Goal: Use online tool/utility: Utilize a website feature to perform a specific function

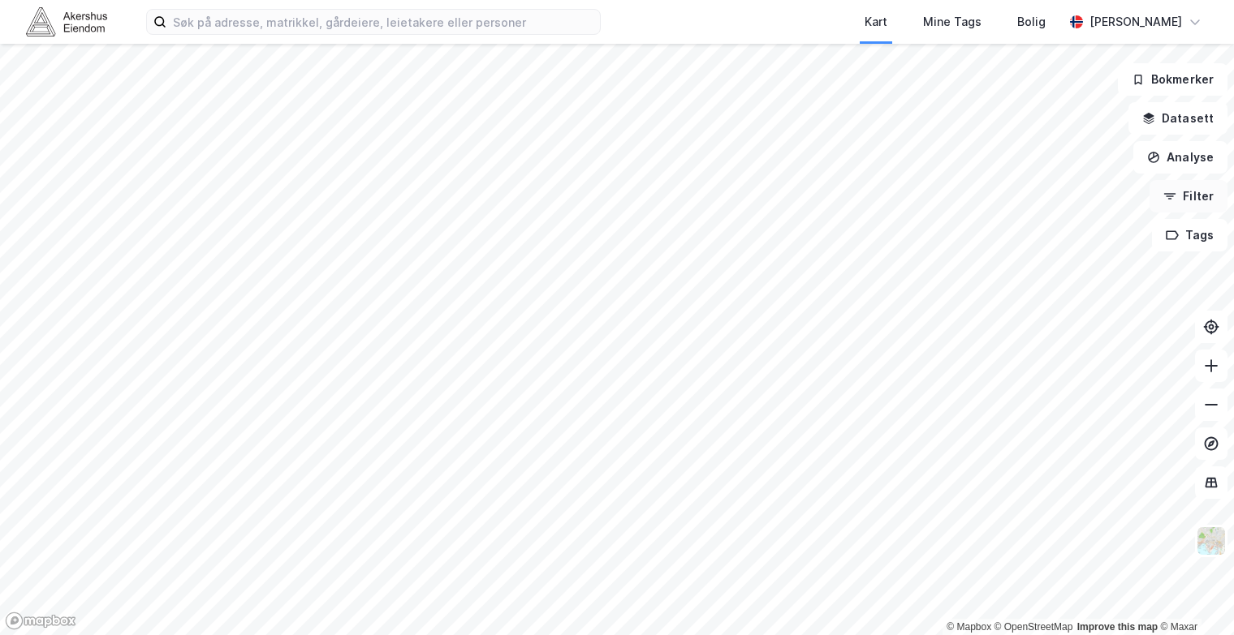
click at [1182, 204] on button "Filter" at bounding box center [1188, 196] width 78 height 32
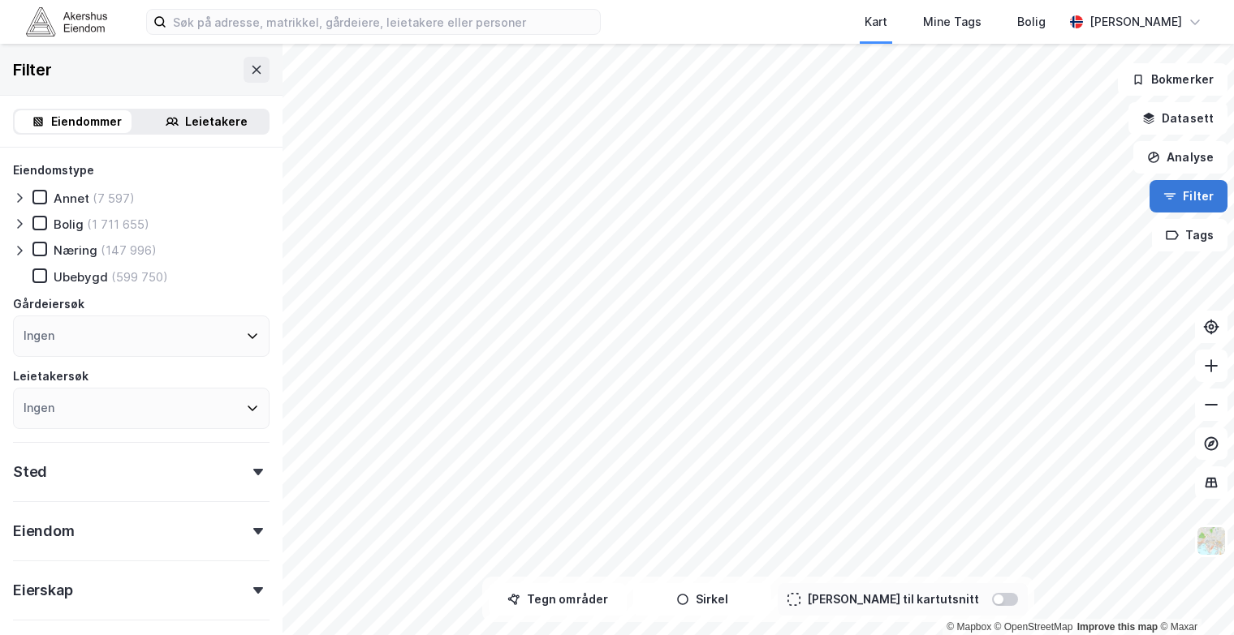
click at [1186, 200] on button "Filter" at bounding box center [1188, 196] width 78 height 32
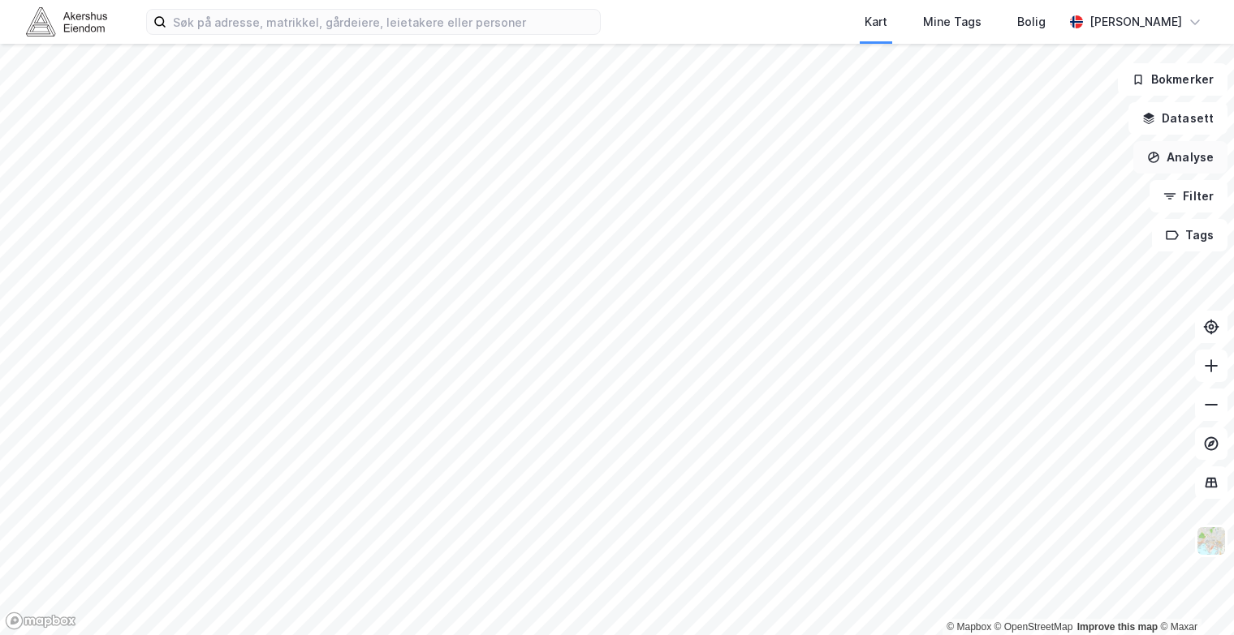
click at [1185, 158] on button "Analyse" at bounding box center [1180, 157] width 94 height 32
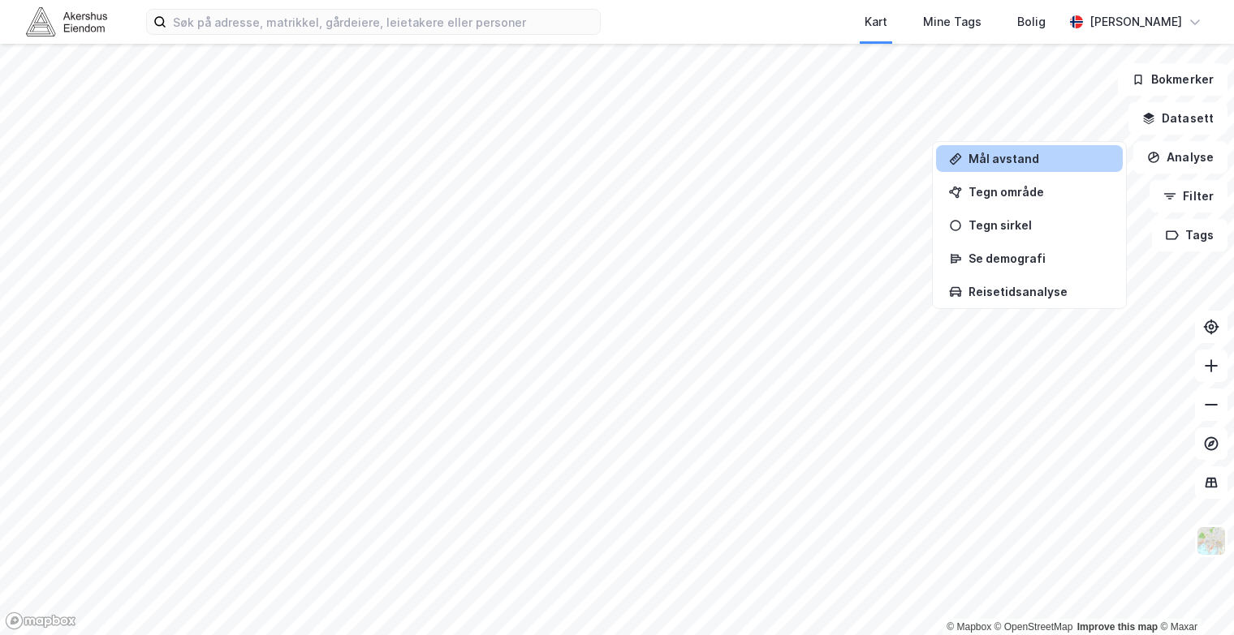
click at [1001, 166] on div "Mål avstand" at bounding box center [1029, 158] width 187 height 27
